Goal: Find contact information: Obtain details needed to contact an individual or organization

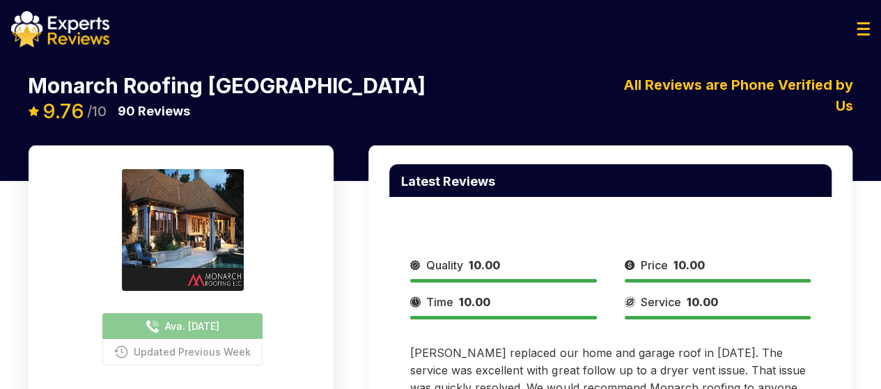
scroll to position [11, 0]
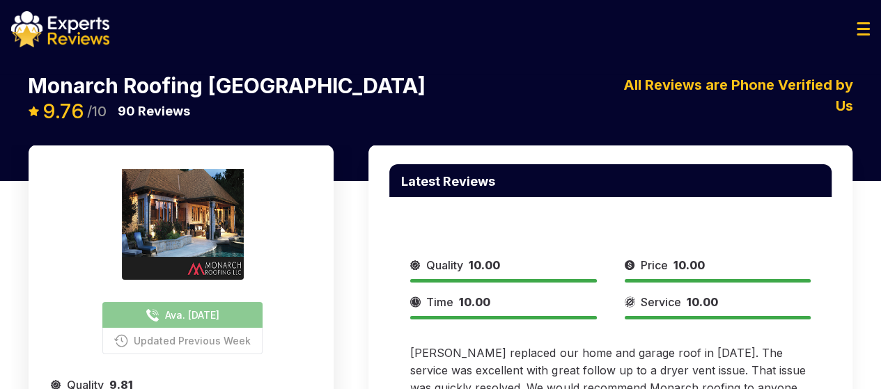
click at [147, 322] on button "Ava. [DATE]" at bounding box center [182, 315] width 160 height 26
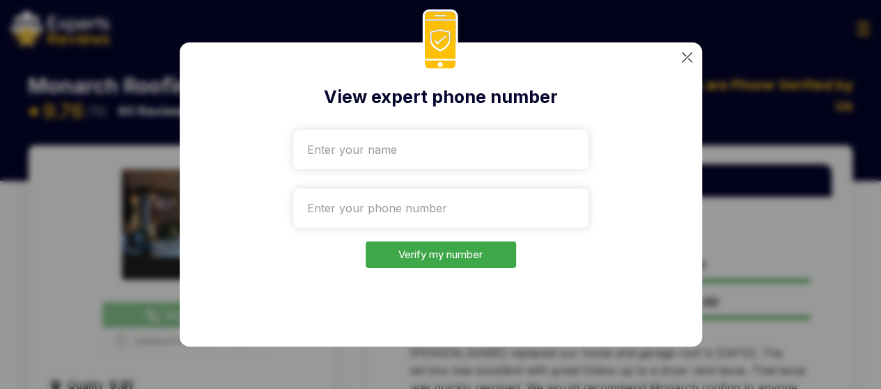
scroll to position [10, 0]
click at [202, 320] on div "View expert phone number Verify my number" at bounding box center [441, 194] width 522 height 304
click at [357, 97] on h2 "View expert phone number" at bounding box center [441, 97] width 458 height 26
drag, startPoint x: 327, startPoint y: 97, endPoint x: 364, endPoint y: 80, distance: 40.5
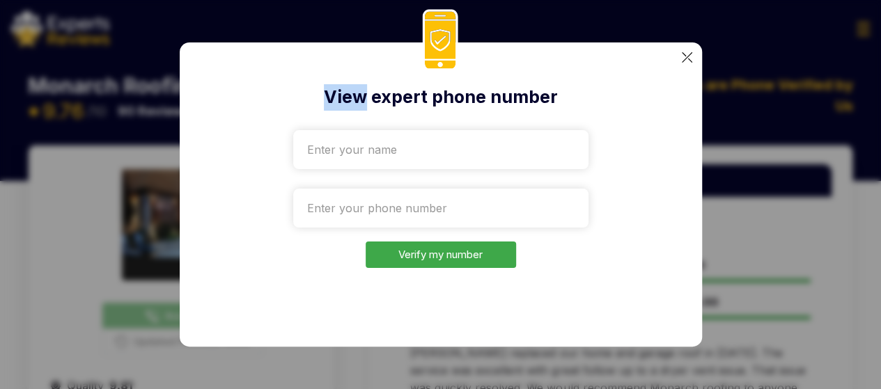
click at [364, 80] on div "View expert phone number Verify my number" at bounding box center [441, 194] width 522 height 304
click at [384, 92] on h2 "View expert phone number" at bounding box center [441, 97] width 458 height 26
click at [366, 150] on input "text" at bounding box center [440, 149] width 295 height 39
type input "5"
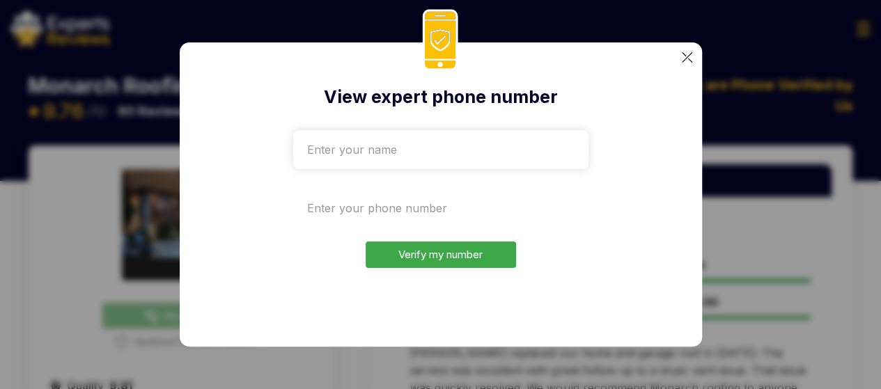
click at [324, 198] on input "tel" at bounding box center [440, 208] width 295 height 39
type input "+"
type input "[PHONE_NUMBER]"
drag, startPoint x: 425, startPoint y: 210, endPoint x: 308, endPoint y: 223, distance: 117.7
click at [308, 223] on input "[PHONE_NUMBER]" at bounding box center [440, 208] width 295 height 39
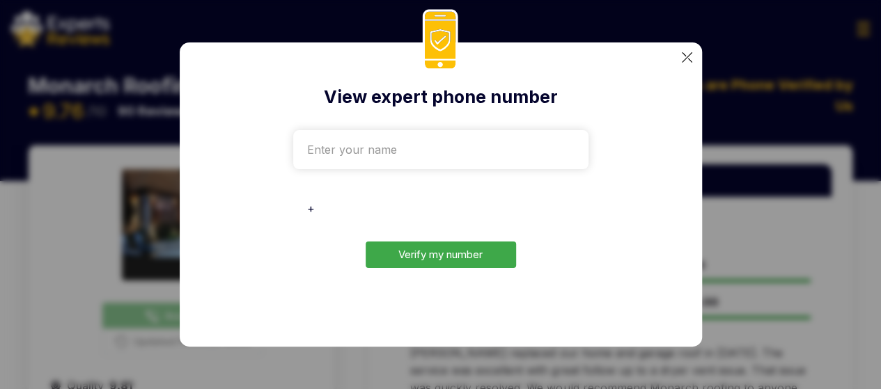
type input "+"
click at [235, 246] on div "View expert phone number + Verify my number" at bounding box center [441, 194] width 522 height 304
click at [684, 59] on img at bounding box center [687, 57] width 10 height 10
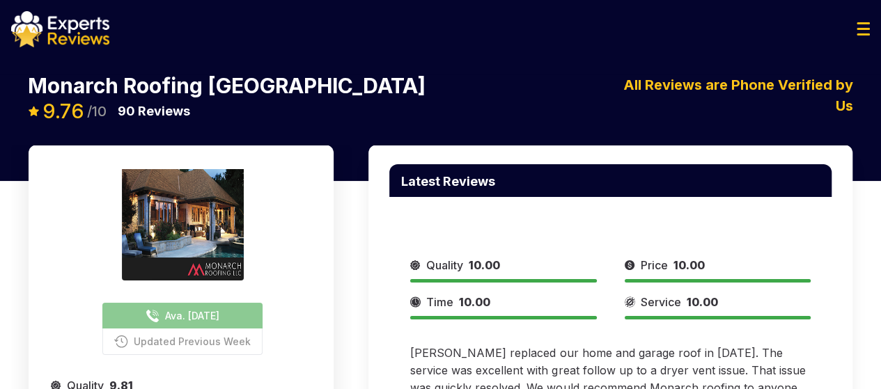
click at [134, 338] on span "Updated Previous Week" at bounding box center [192, 341] width 117 height 15
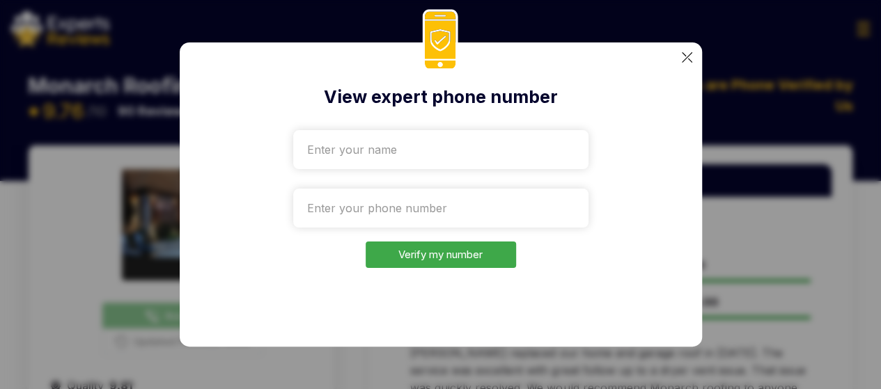
click at [682, 58] on img at bounding box center [687, 57] width 10 height 10
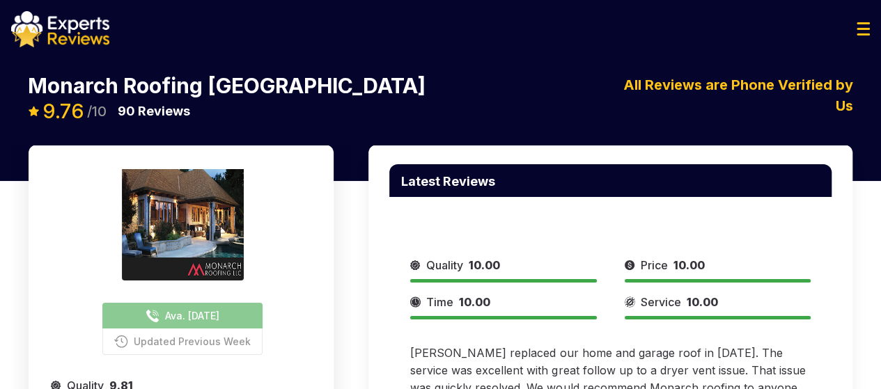
click at [103, 303] on button "Ava. [DATE]" at bounding box center [182, 316] width 160 height 26
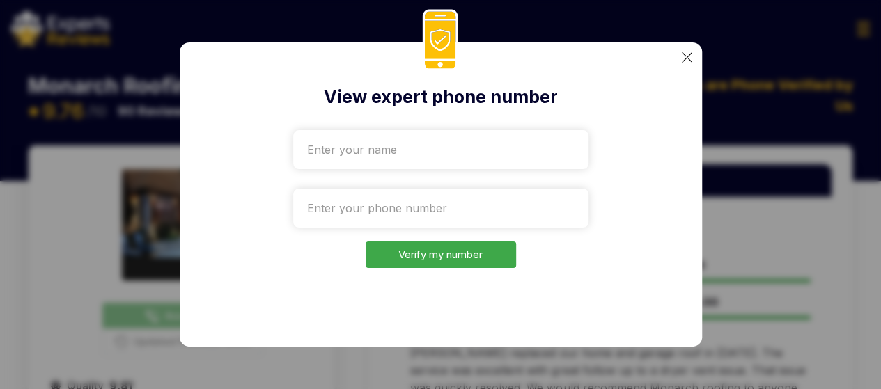
click at [681, 50] on div "View expert phone number Verify my number" at bounding box center [441, 194] width 522 height 304
click at [682, 61] on img at bounding box center [687, 57] width 10 height 10
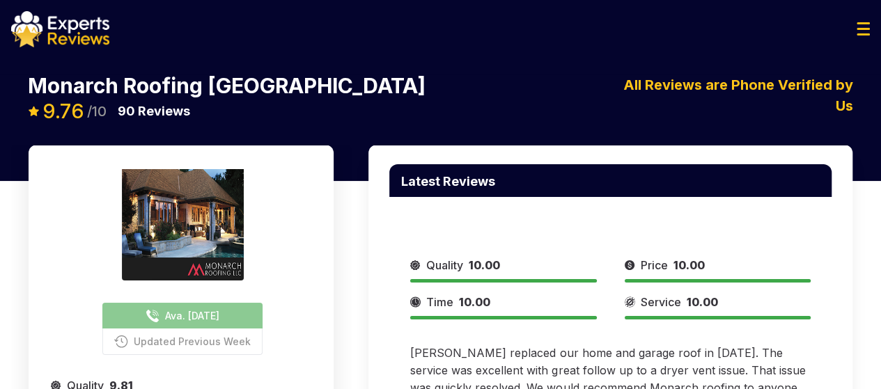
click at [165, 311] on span "Ava. [DATE]" at bounding box center [192, 315] width 54 height 15
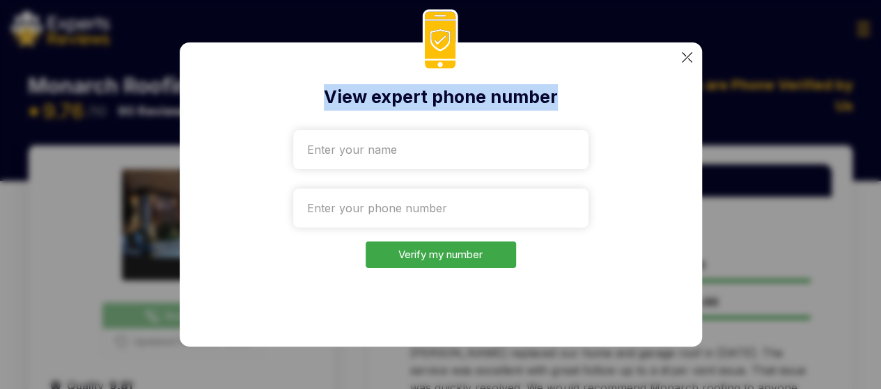
drag, startPoint x: 327, startPoint y: 95, endPoint x: 552, endPoint y: 107, distance: 225.2
click at [552, 107] on h2 "View expert phone number" at bounding box center [441, 97] width 458 height 26
click at [535, 98] on h2 "View expert phone number" at bounding box center [441, 97] width 458 height 26
click at [506, 97] on h2 "View expert phone number" at bounding box center [441, 97] width 458 height 26
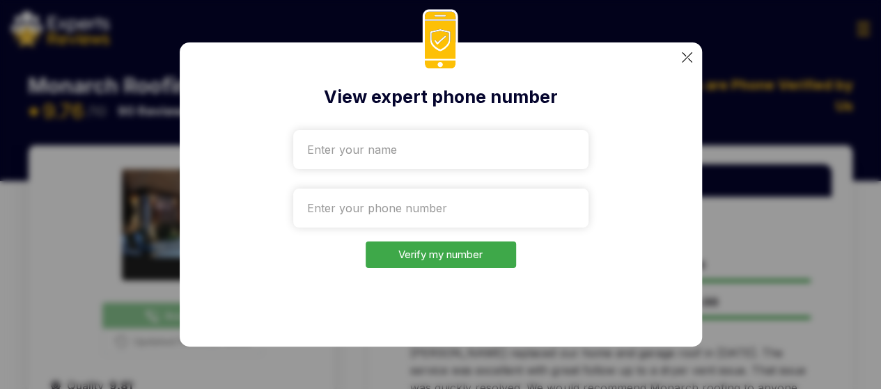
click at [370, 162] on input "text" at bounding box center [440, 149] width 295 height 39
click at [324, 225] on input "tel" at bounding box center [440, 208] width 295 height 39
click at [574, 166] on input "text" at bounding box center [440, 149] width 295 height 39
click at [691, 59] on img at bounding box center [687, 57] width 10 height 10
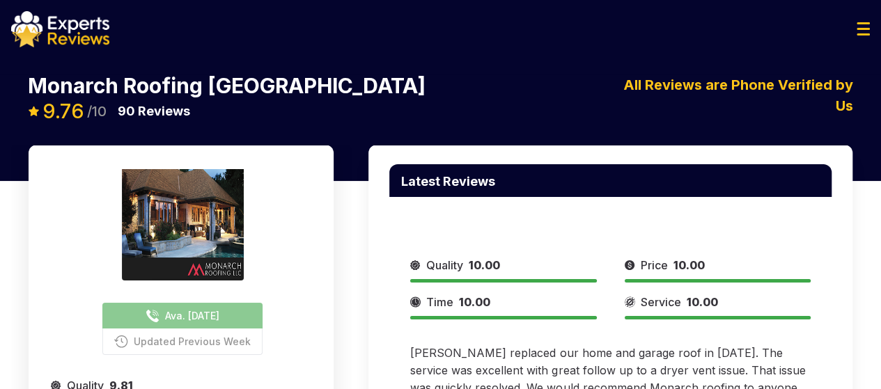
click at [868, 30] on img at bounding box center [862, 28] width 13 height 13
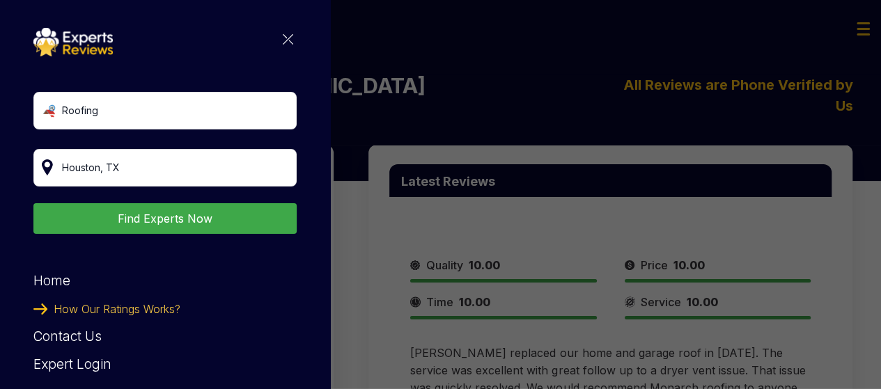
click at [109, 308] on span "How Our Ratings Works?" at bounding box center [117, 309] width 127 height 28
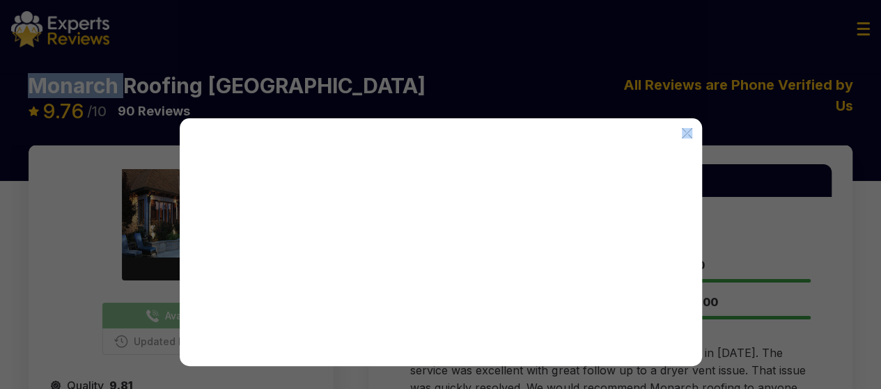
click at [109, 308] on div at bounding box center [440, 194] width 881 height 389
click at [597, 151] on div at bounding box center [441, 242] width 522 height 248
click at [695, 136] on div at bounding box center [441, 242] width 522 height 248
click at [688, 136] on img at bounding box center [687, 133] width 10 height 10
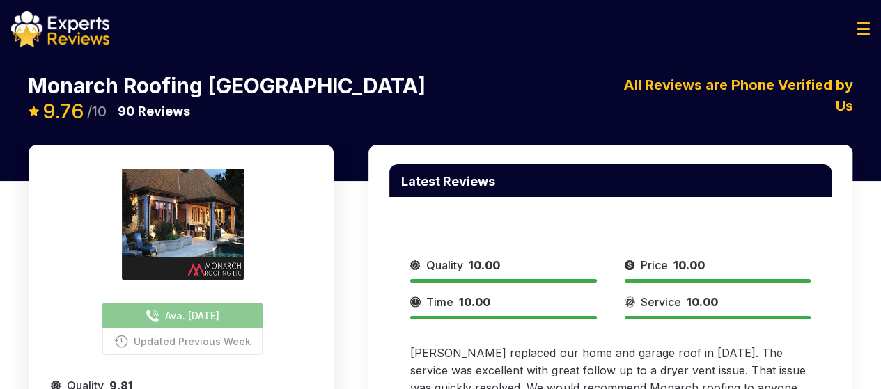
click at [865, 28] on img at bounding box center [862, 28] width 13 height 13
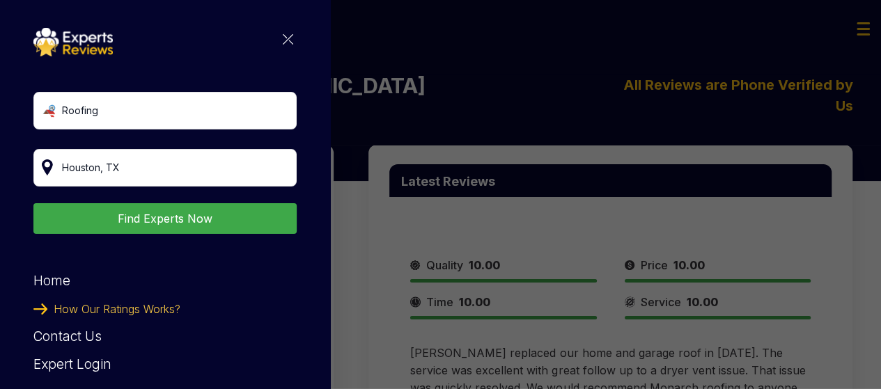
click at [80, 307] on span "How Our Ratings Works?" at bounding box center [117, 309] width 127 height 28
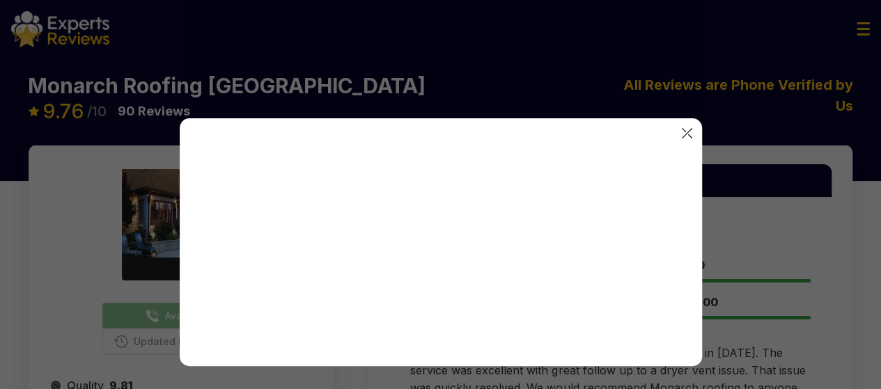
click at [688, 128] on img at bounding box center [687, 133] width 10 height 10
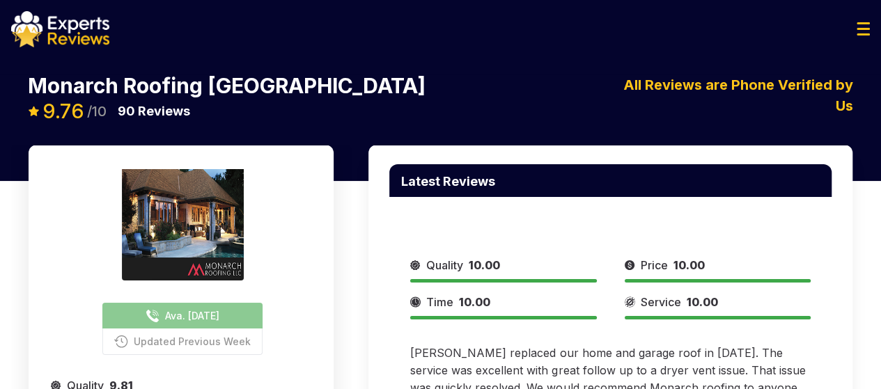
click at [860, 34] on img at bounding box center [862, 28] width 13 height 13
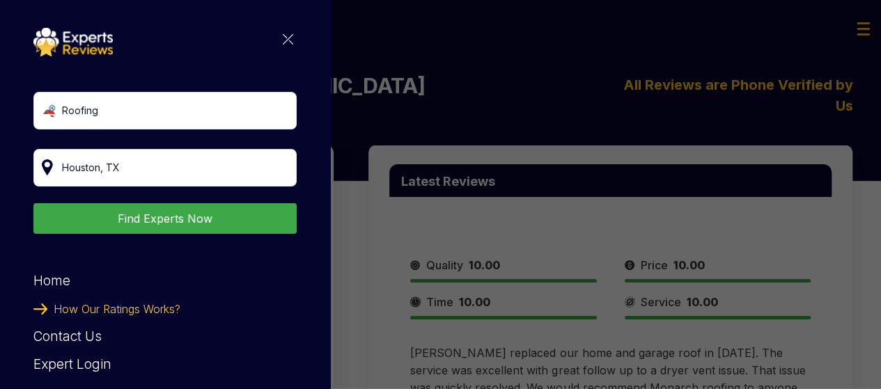
click at [153, 310] on span "How Our Ratings Works?" at bounding box center [117, 309] width 127 height 28
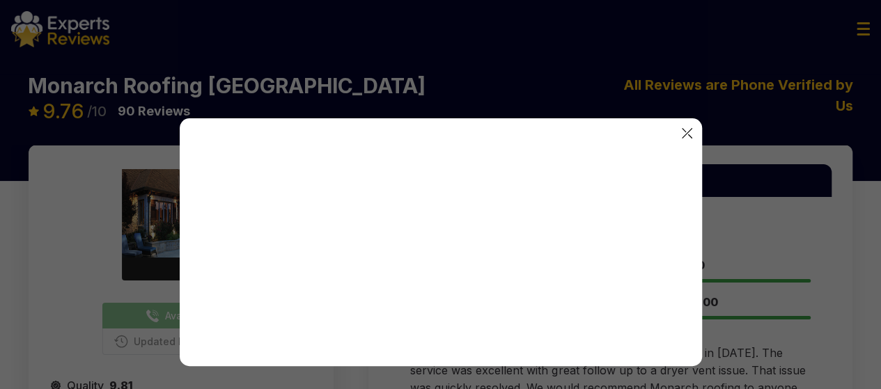
click at [686, 128] on img at bounding box center [687, 133] width 10 height 10
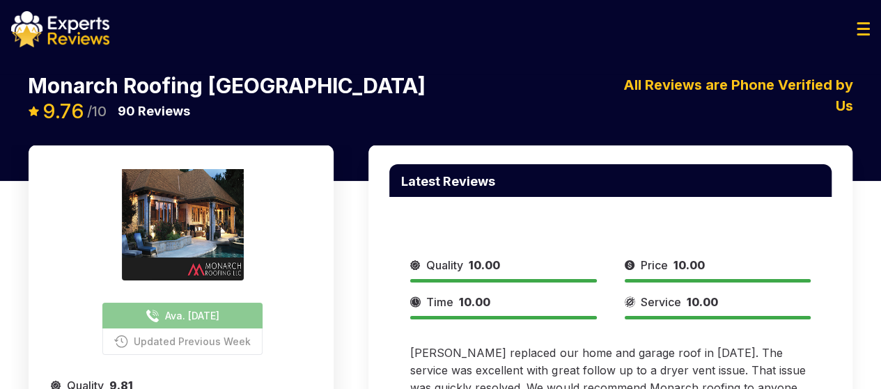
click at [855, 26] on div at bounding box center [440, 29] width 881 height 36
click at [859, 31] on img at bounding box center [862, 28] width 13 height 13
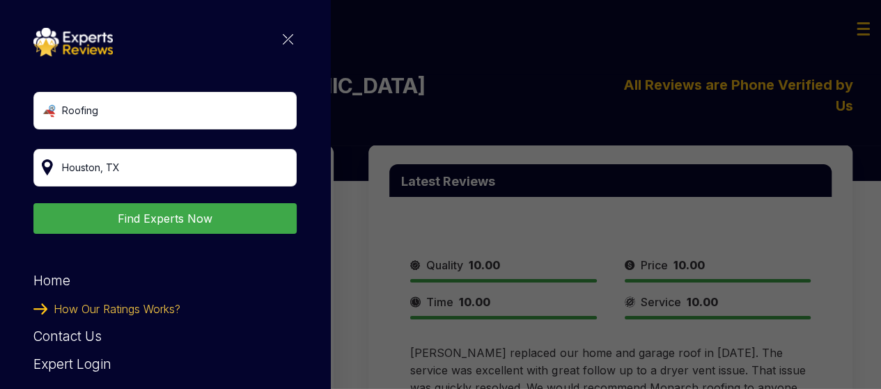
click at [549, 102] on div "Roofing Find Experts Now Home How Our Ratings Works? Contact Us Expert Login Al…" at bounding box center [440, 194] width 881 height 389
click at [283, 44] on img at bounding box center [288, 39] width 10 height 10
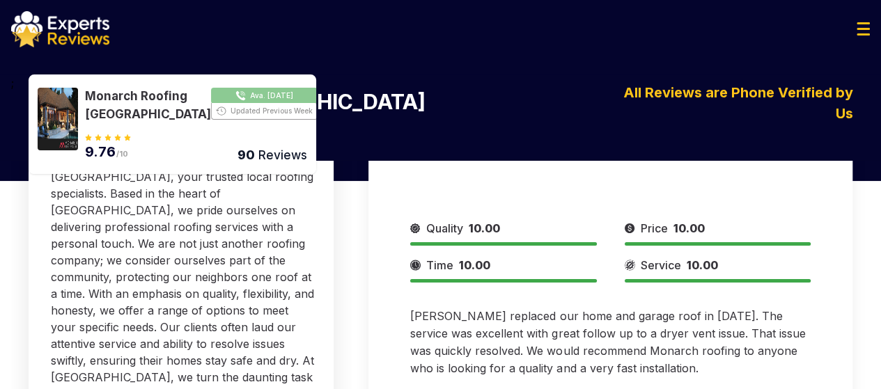
scroll to position [51, 0]
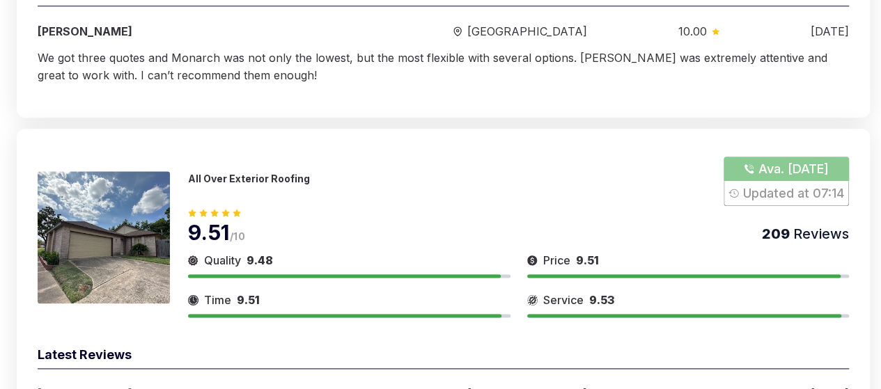
scroll to position [870, 0]
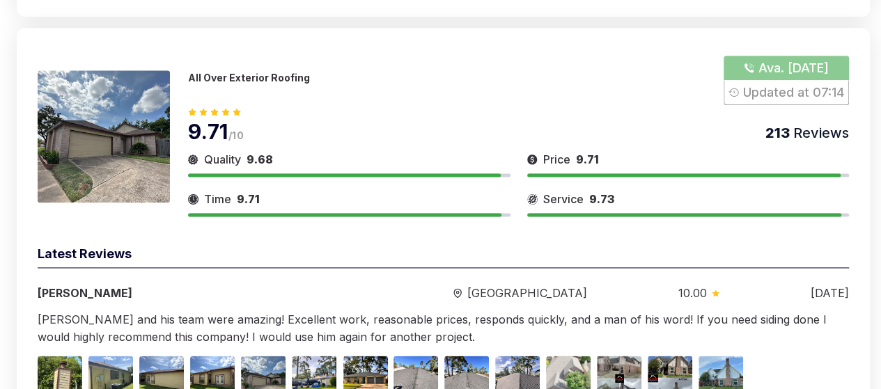
click at [111, 120] on img at bounding box center [104, 136] width 132 height 132
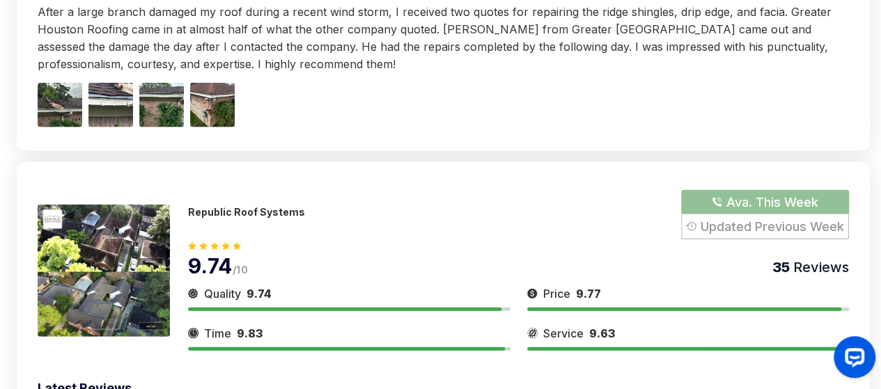
scroll to position [389, 0]
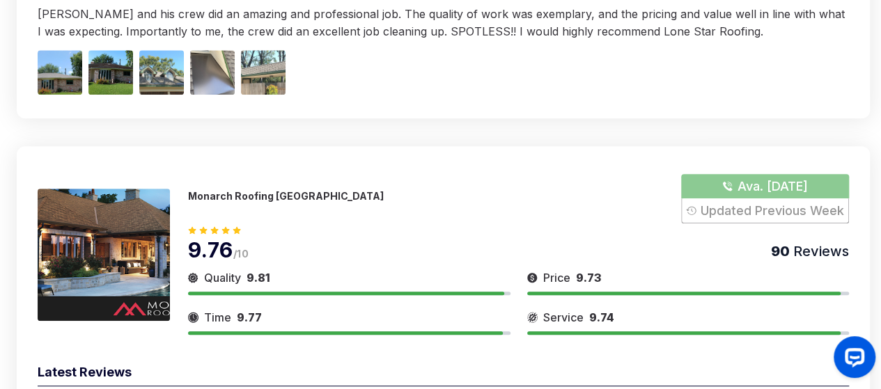
click at [100, 243] on img at bounding box center [104, 255] width 132 height 132
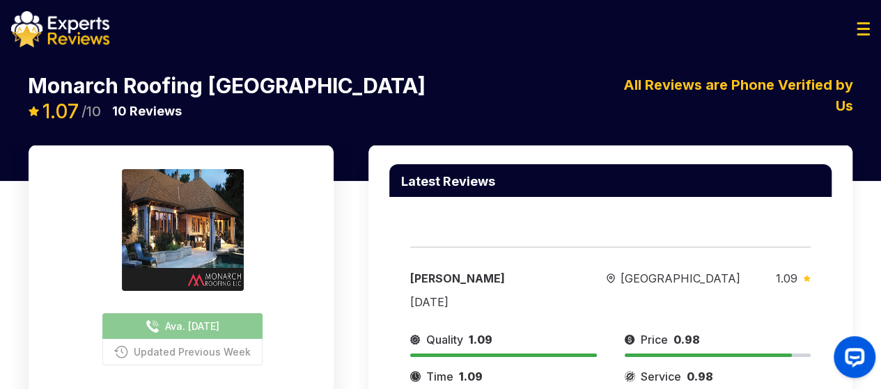
click at [122, 243] on img at bounding box center [183, 230] width 122 height 122
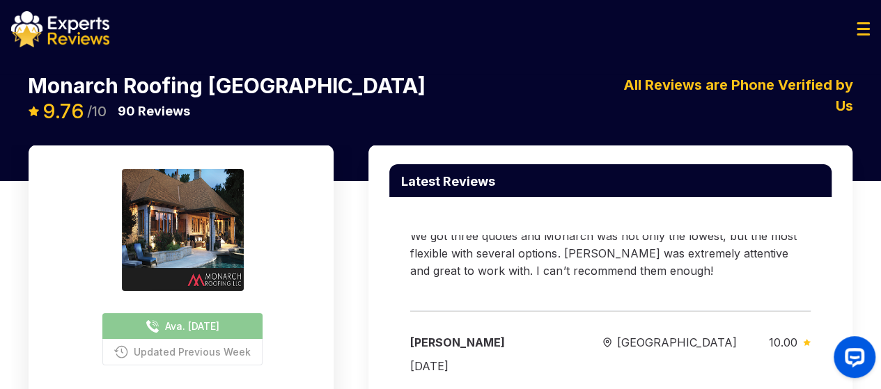
click at [304, 290] on div "Ava. [DATE] Updated Previous Week Provide Services for: Roofing Quality 9.81 Ti…" at bounding box center [440, 348] width 881 height 406
